Goal: Transaction & Acquisition: Book appointment/travel/reservation

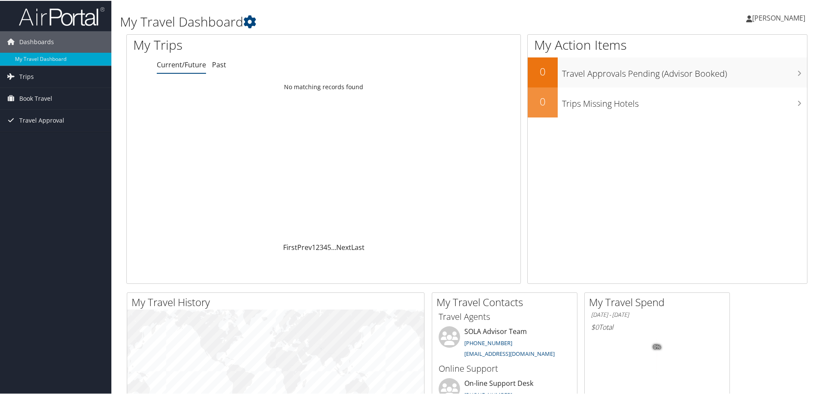
click at [777, 19] on span "[PERSON_NAME]" at bounding box center [778, 16] width 53 height 9
click at [744, 78] on link "View Travel Profile" at bounding box center [756, 76] width 96 height 15
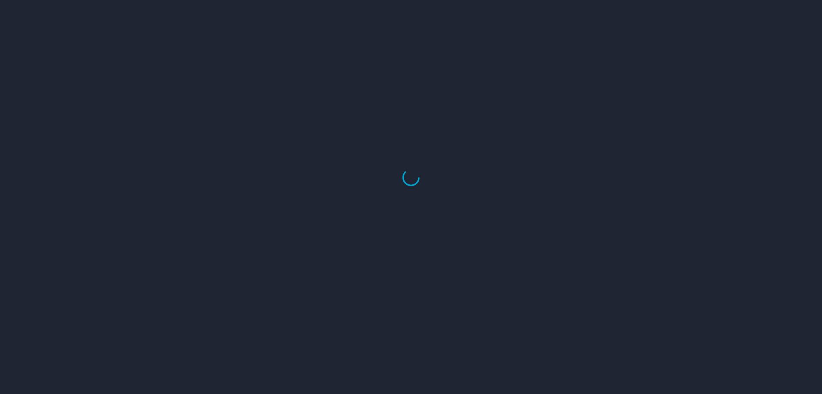
select select "US"
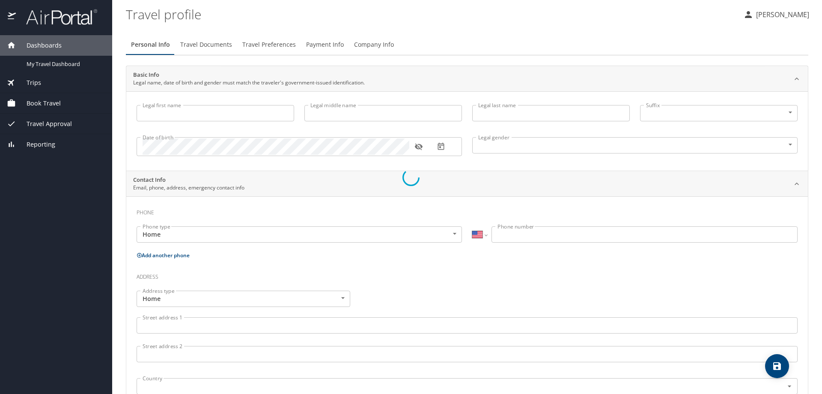
type input "[PERSON_NAME]"
type input "Prince"
type input "Female"
select select "US"
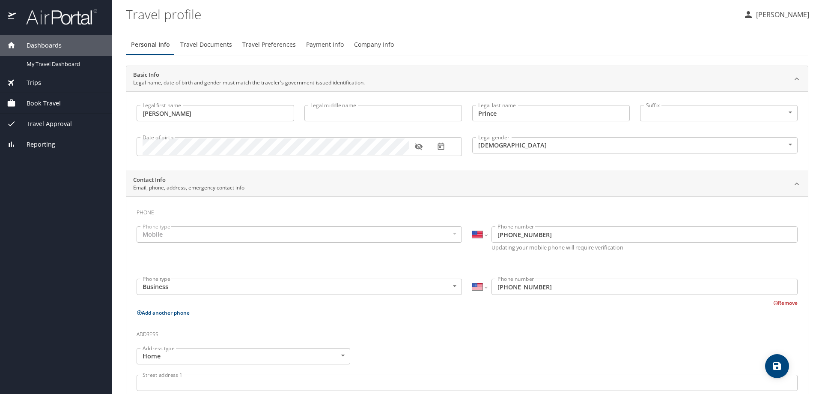
click at [780, 15] on p "[PERSON_NAME]" at bounding box center [782, 14] width 56 height 10
click at [752, 35] on li "My settings" at bounding box center [773, 33] width 87 height 15
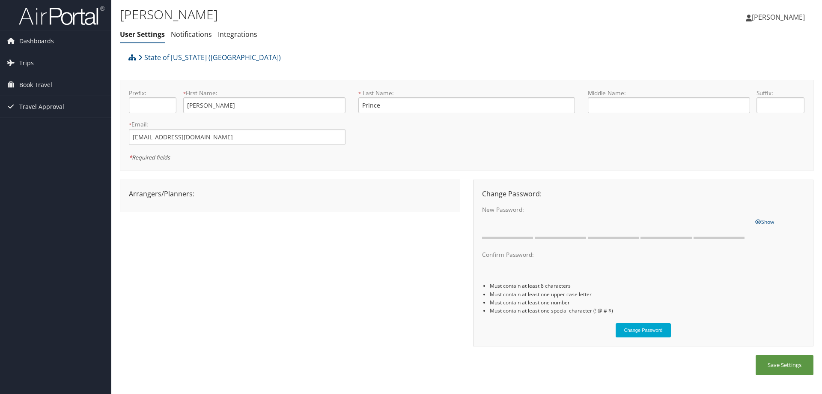
click at [773, 19] on span "[PERSON_NAME]" at bounding box center [778, 16] width 53 height 9
click at [751, 74] on link "View Travel Profile" at bounding box center [757, 76] width 96 height 15
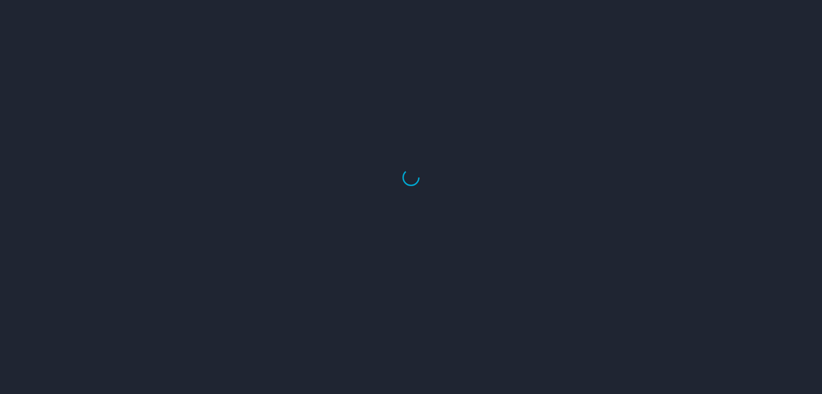
select select "US"
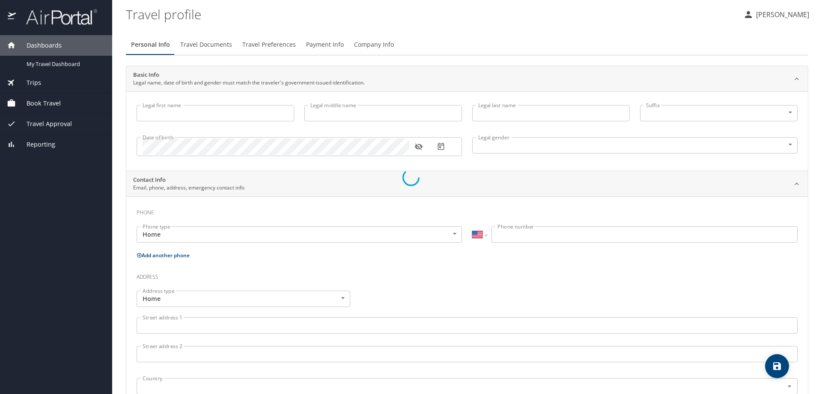
type input "[PERSON_NAME]"
type input "Prince"
type input "[DEMOGRAPHIC_DATA]"
select select "US"
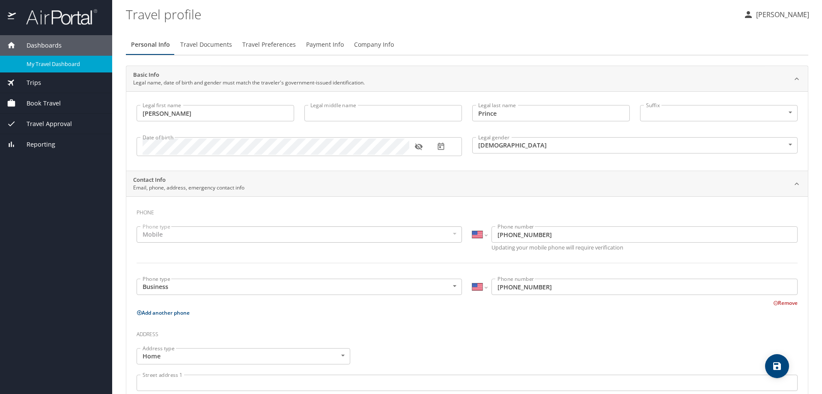
click at [57, 61] on span "My Travel Dashboard" at bounding box center [64, 64] width 75 height 8
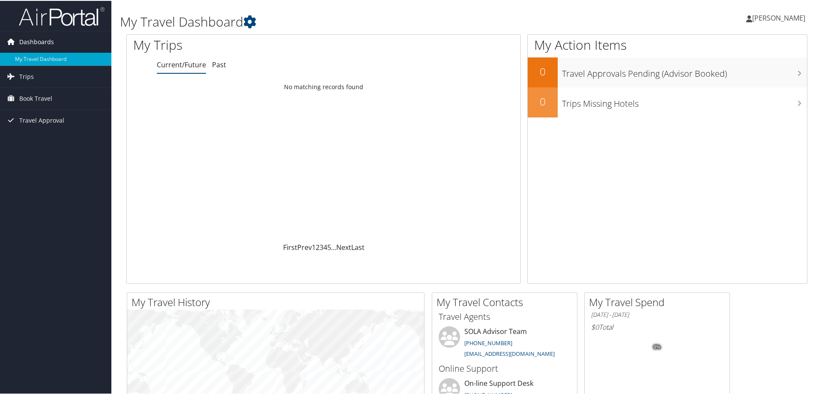
click at [37, 37] on span "Dashboards" at bounding box center [36, 40] width 35 height 21
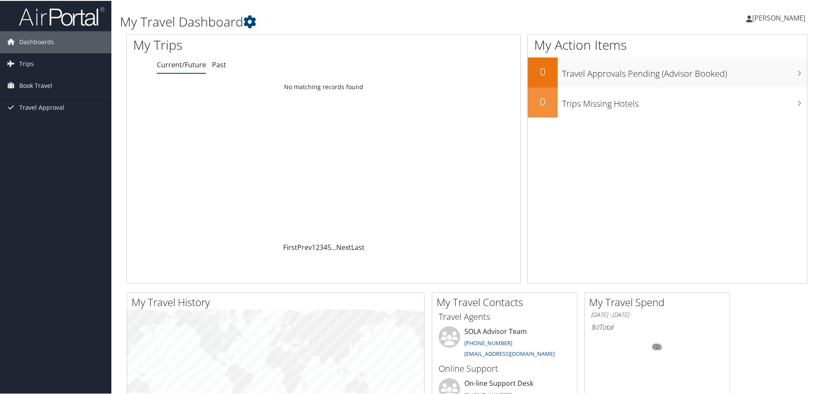
click at [778, 18] on span "[PERSON_NAME]" at bounding box center [778, 16] width 53 height 9
click at [757, 75] on link "View Travel Profile" at bounding box center [756, 76] width 96 height 15
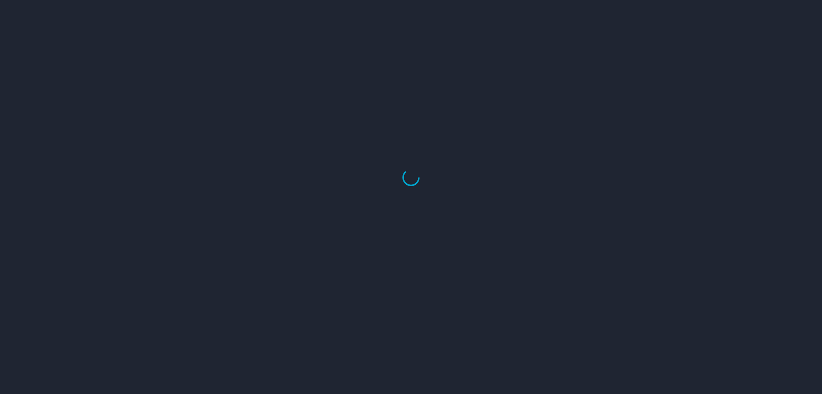
select select "US"
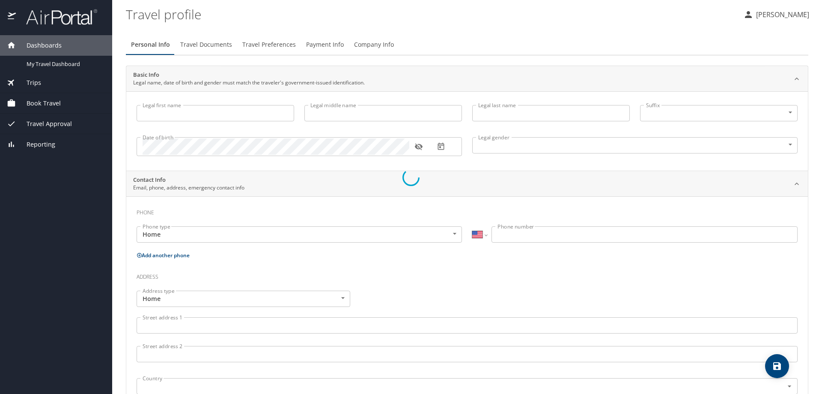
type input "Judith"
type input "Prince"
type input "Female"
select select "US"
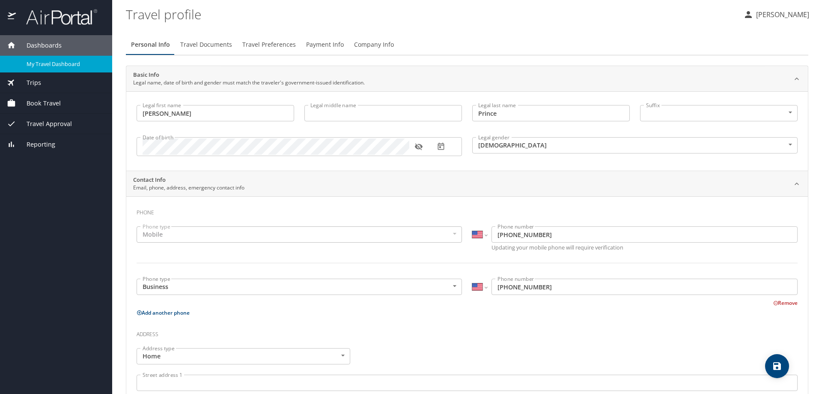
click at [72, 64] on span "My Travel Dashboard" at bounding box center [64, 64] width 75 height 8
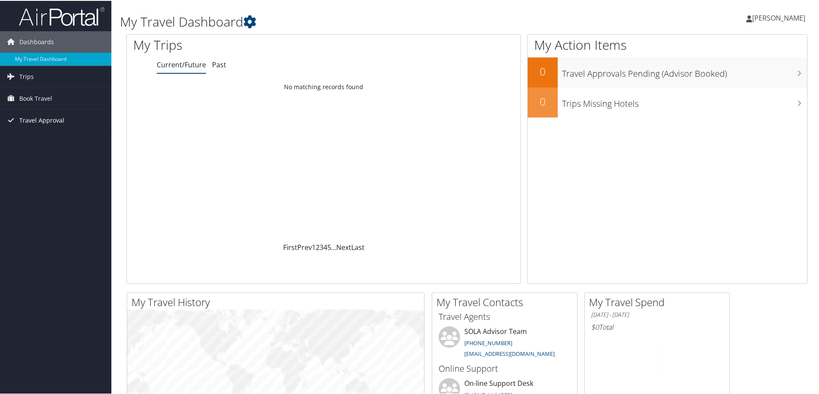
click at [37, 119] on span "Travel Approval" at bounding box center [41, 119] width 45 height 21
click at [785, 20] on span "[PERSON_NAME]" at bounding box center [778, 16] width 53 height 9
click at [732, 78] on link "View Travel Profile" at bounding box center [756, 76] width 96 height 15
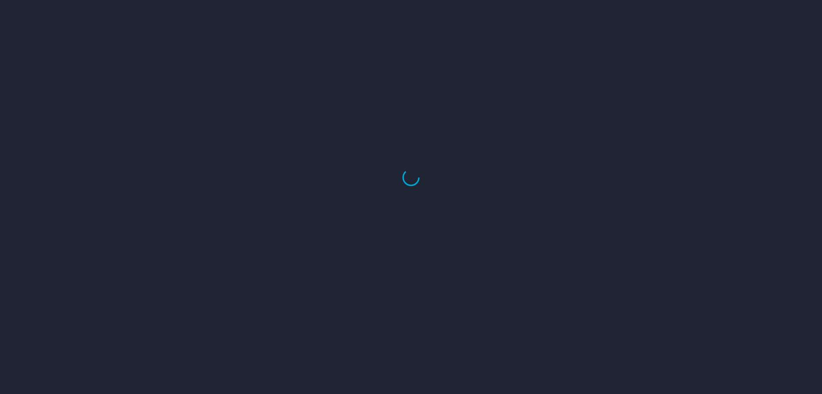
select select "US"
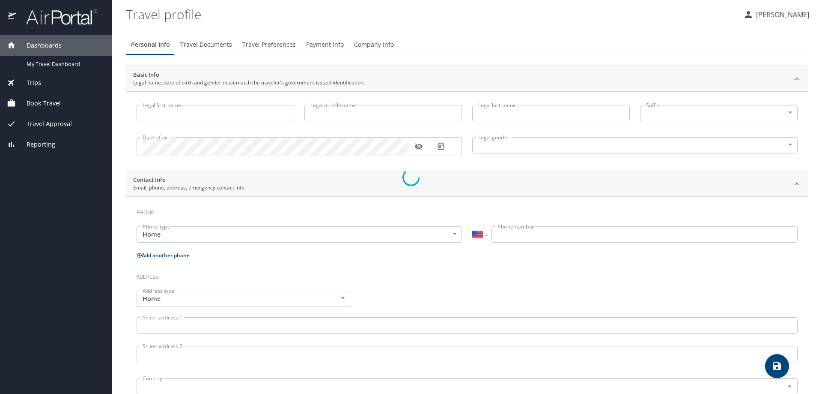
type input "[PERSON_NAME]"
type input "Prince"
type input "[DEMOGRAPHIC_DATA]"
select select "US"
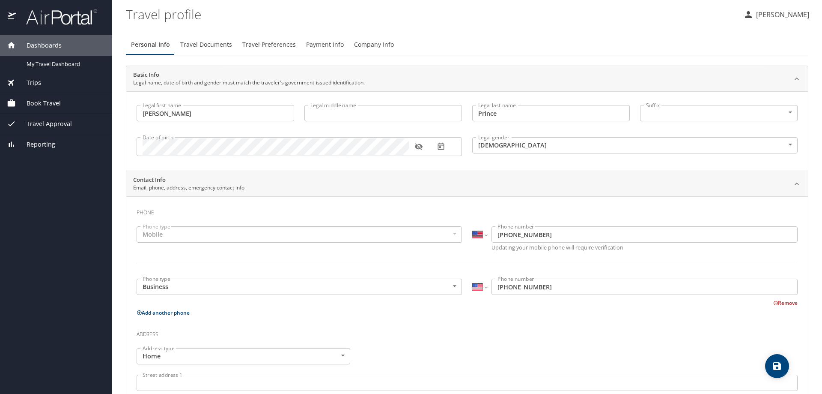
click at [42, 104] on span "Book Travel" at bounding box center [38, 103] width 45 height 9
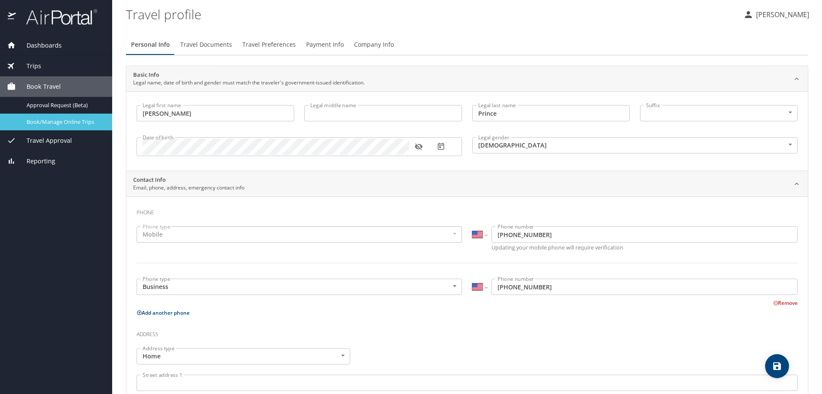
click at [41, 121] on span "Book/Manage Online Trips" at bounding box center [64, 122] width 75 height 8
